Goal: Entertainment & Leisure: Browse casually

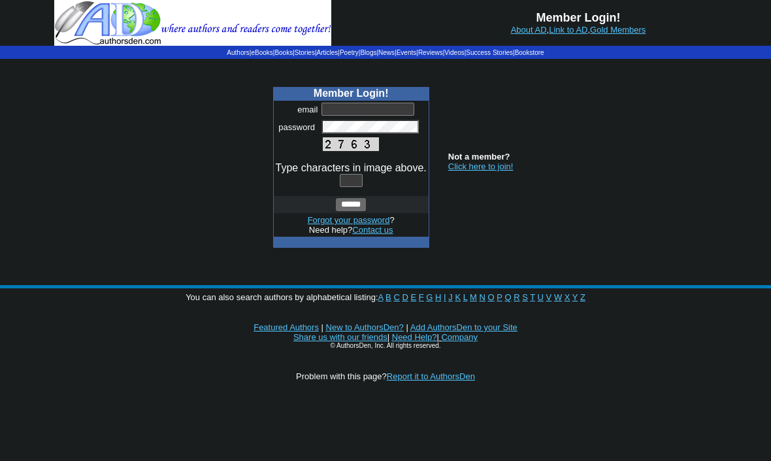
click at [384, 108] on input "text" at bounding box center [367, 109] width 93 height 13
type input "**********"
click at [359, 179] on span at bounding box center [361, 181] width 6 height 10
type input "*"
type input "****"
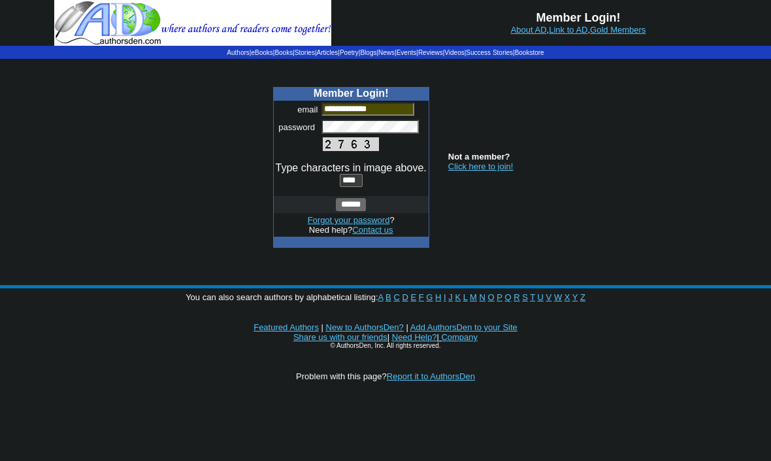
click at [355, 209] on input "******" at bounding box center [351, 204] width 30 height 13
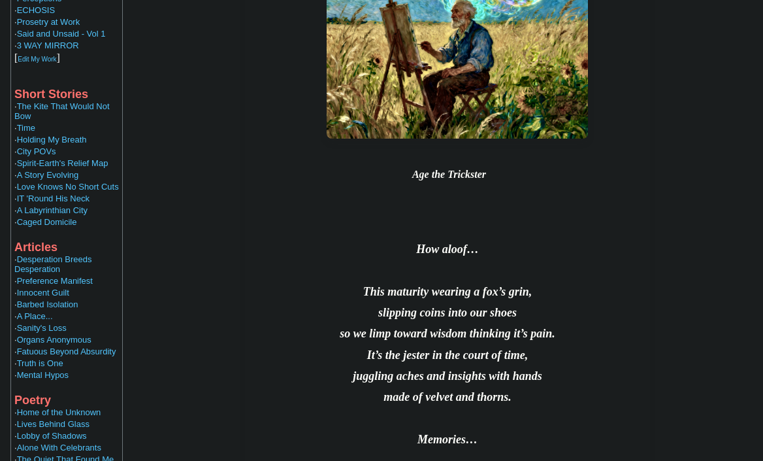
scroll to position [531, 0]
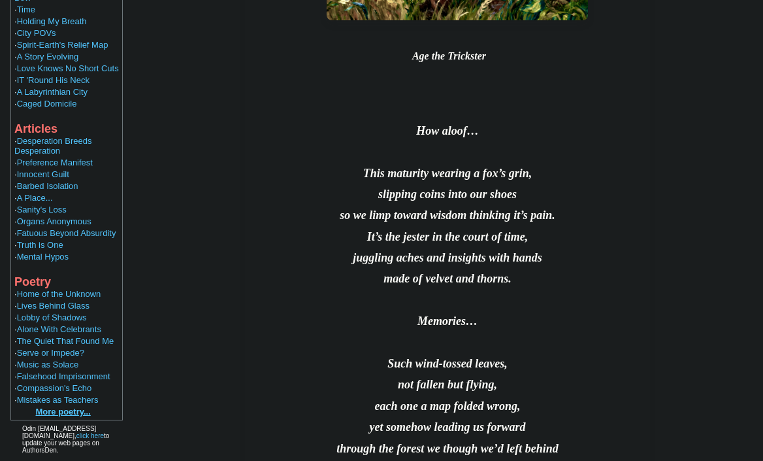
click at [54, 406] on b "More poetry..." at bounding box center [63, 411] width 55 height 10
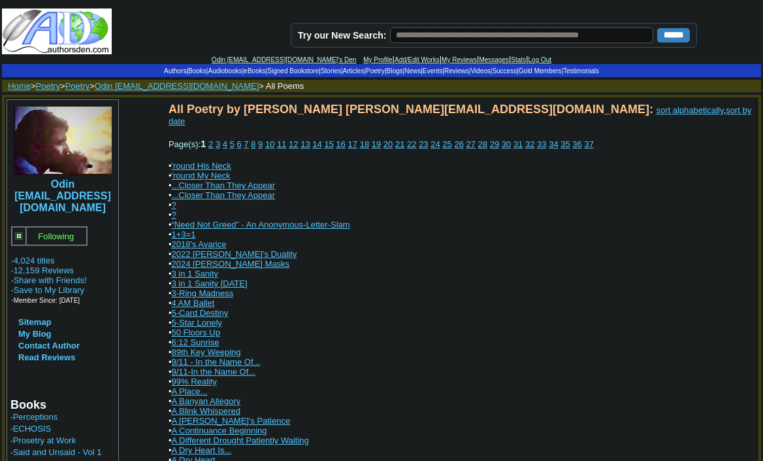
click at [455, 107] on link "sort by date" at bounding box center [460, 115] width 583 height 21
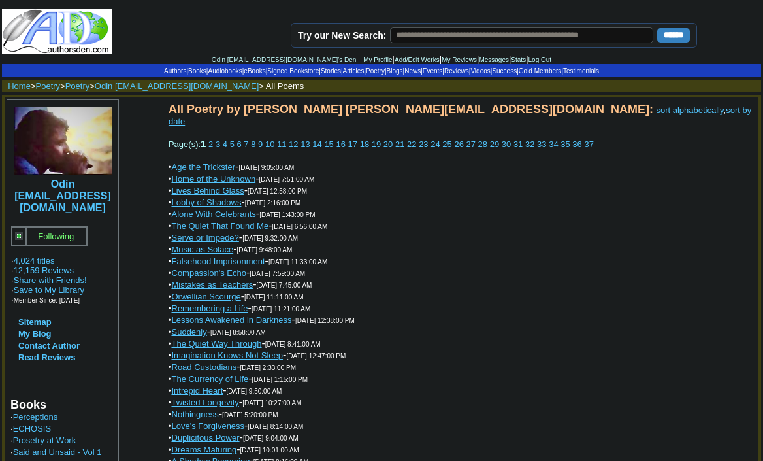
click at [558, 139] on link "34" at bounding box center [553, 144] width 9 height 10
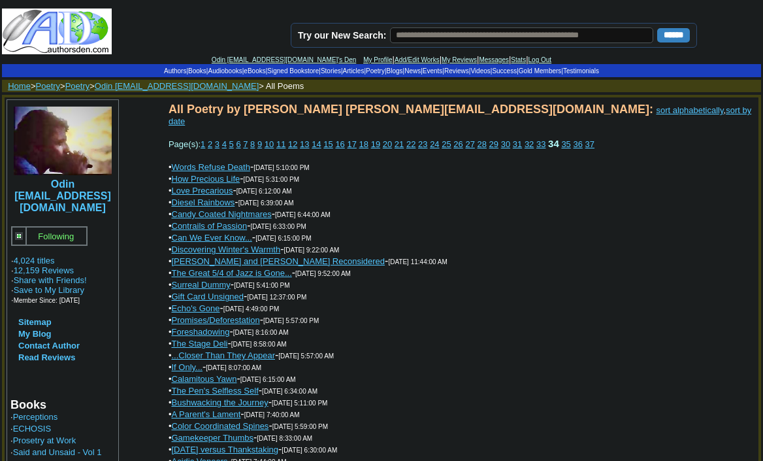
click at [255, 244] on link "Discovering Winter's Warmth" at bounding box center [226, 249] width 109 height 10
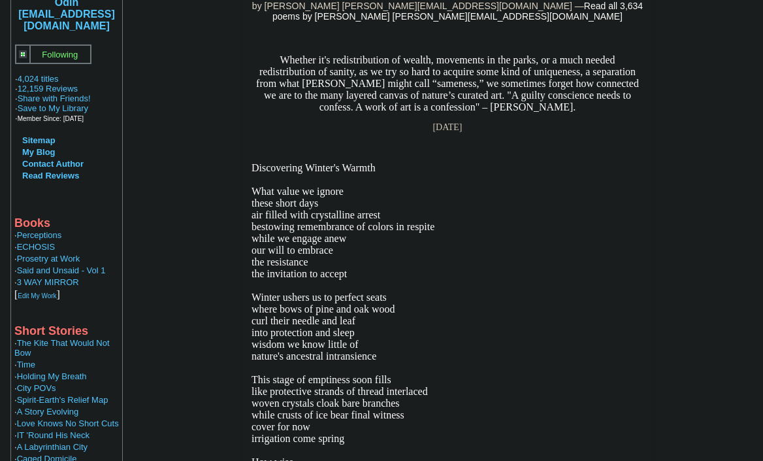
scroll to position [165, 0]
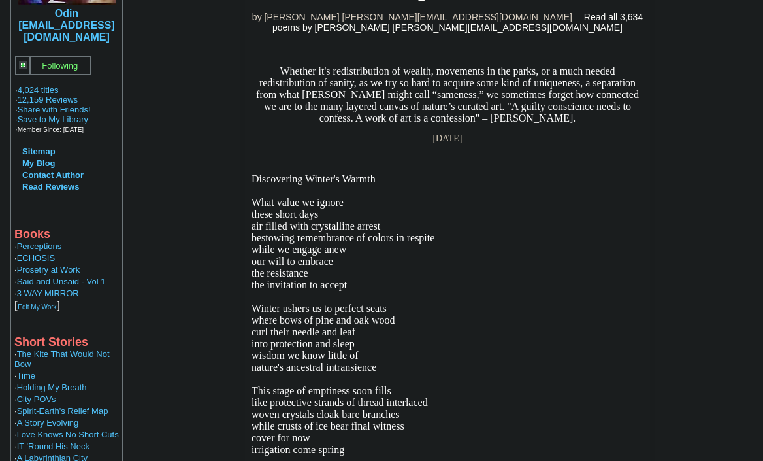
click at [249, 159] on div "Discovering Winter's Warmth by [PERSON_NAME] [PERSON_NAME][EMAIL_ADDRESS][DOMAI…" at bounding box center [447, 405] width 405 height 889
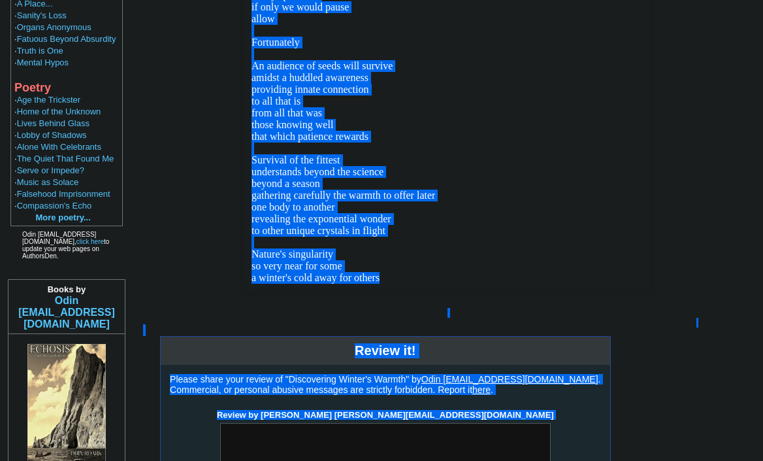
scroll to position [847, 0]
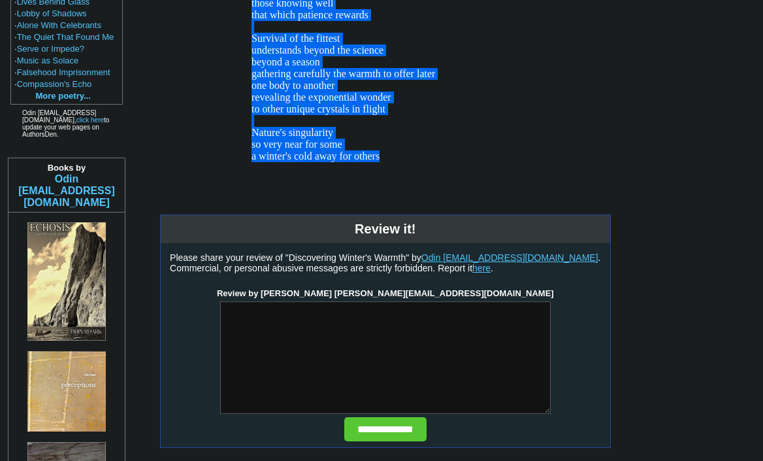
drag, startPoint x: 252, startPoint y: 165, endPoint x: 416, endPoint y: 169, distance: 164.7
copy div "Discovering Winter's Warmth What value we ignore these short days air filled wi…"
